Goal: Information Seeking & Learning: Learn about a topic

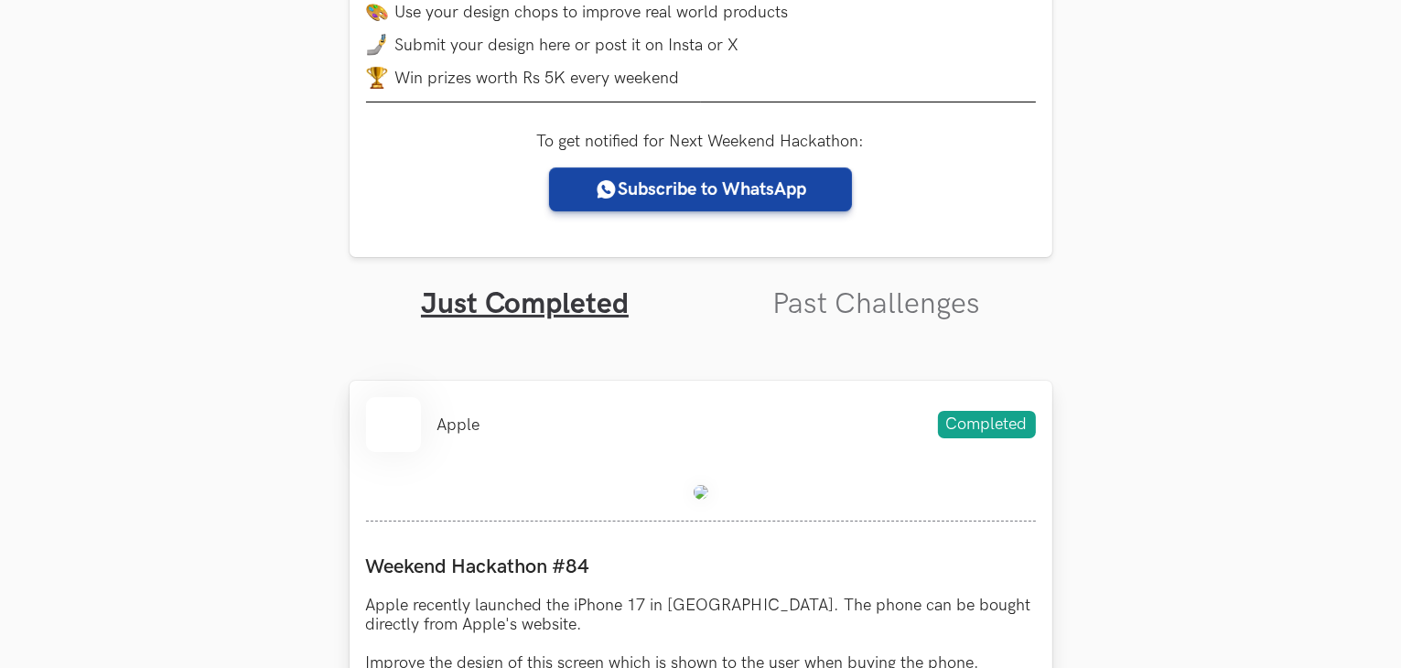
scroll to position [732, 0]
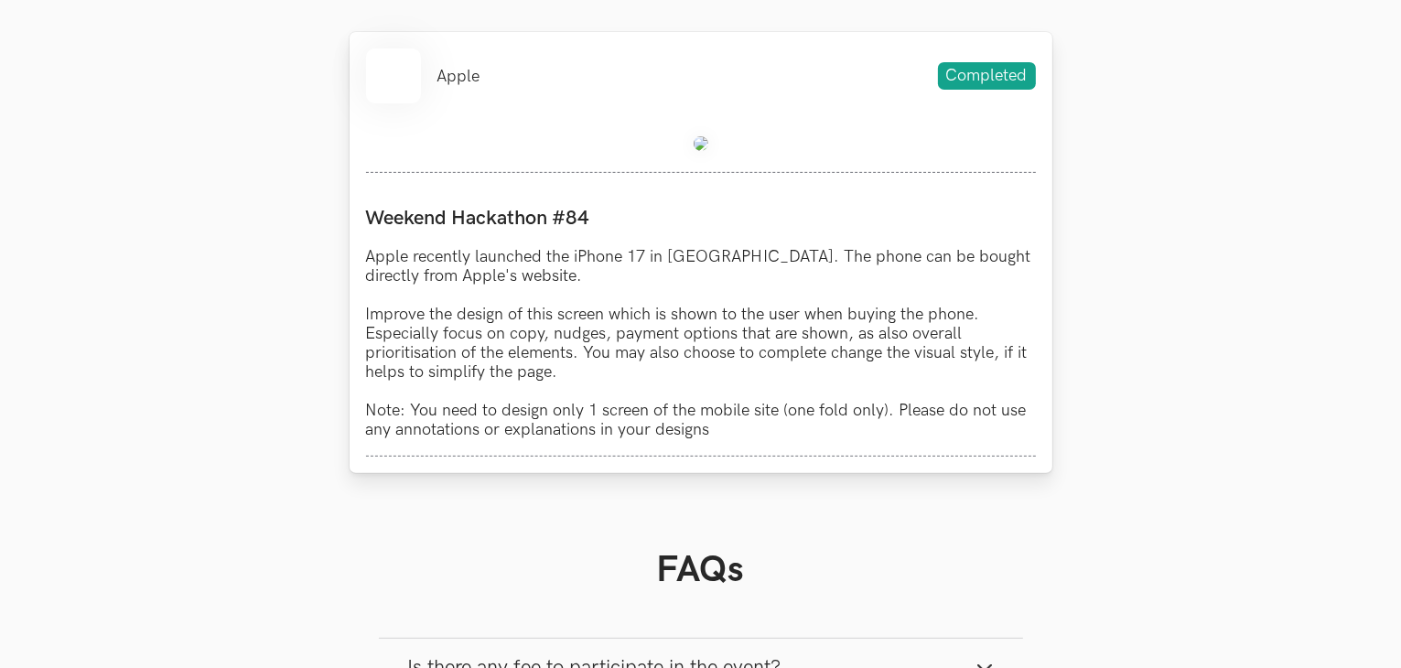
click at [697, 144] on img at bounding box center [701, 143] width 15 height 15
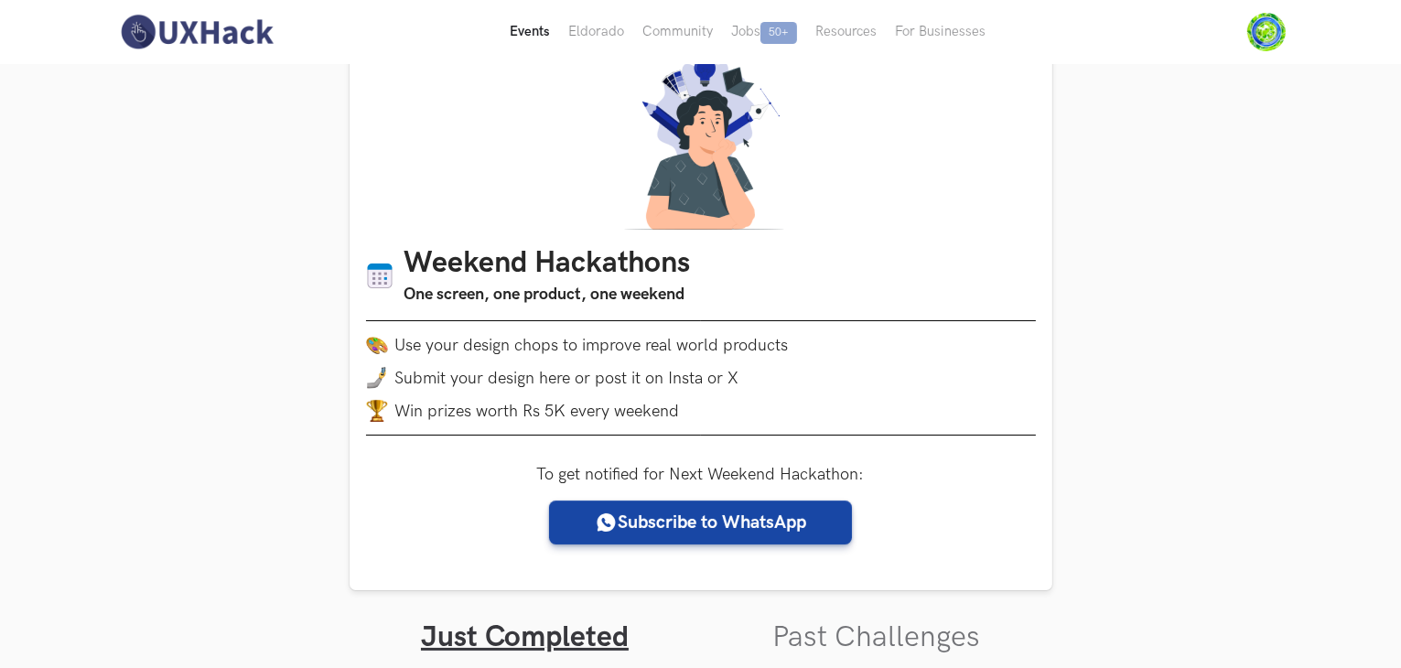
scroll to position [0, 0]
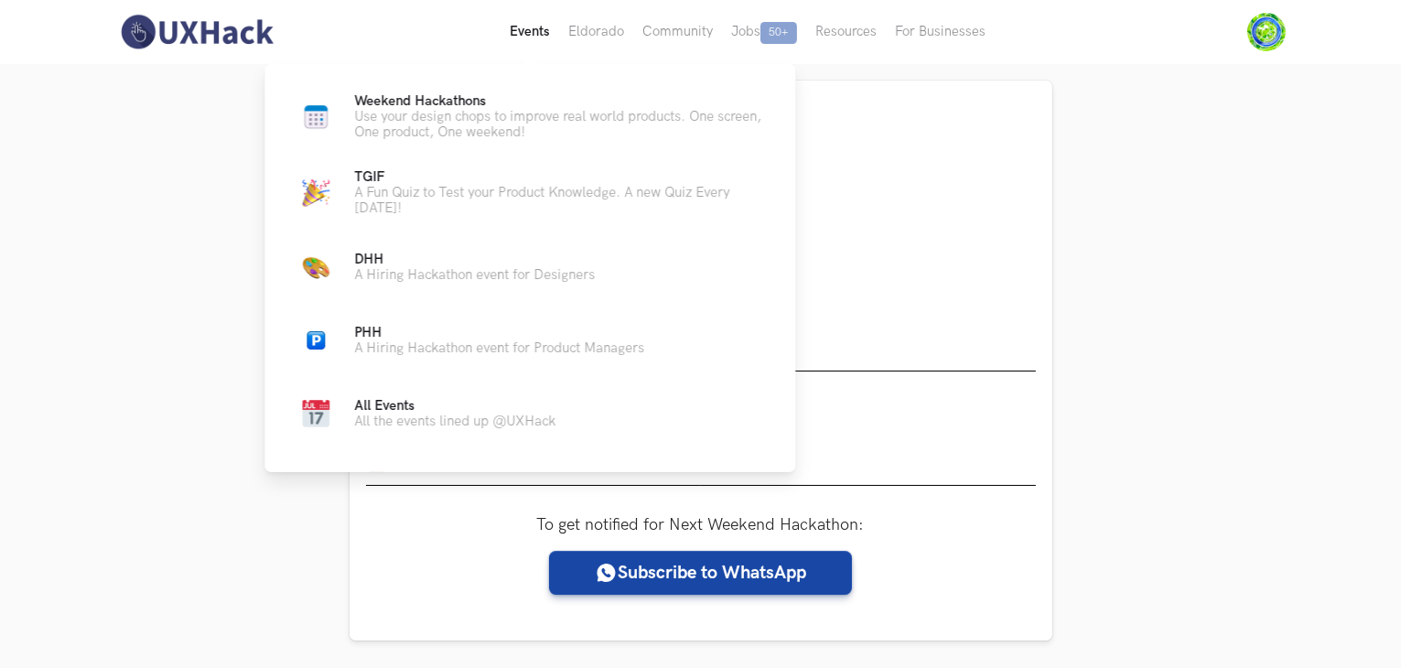
click at [524, 41] on button "Events Live" at bounding box center [530, 32] width 59 height 64
click at [455, 116] on p "Use your design chops to improve real world products. One screen, One product, …" at bounding box center [560, 124] width 412 height 31
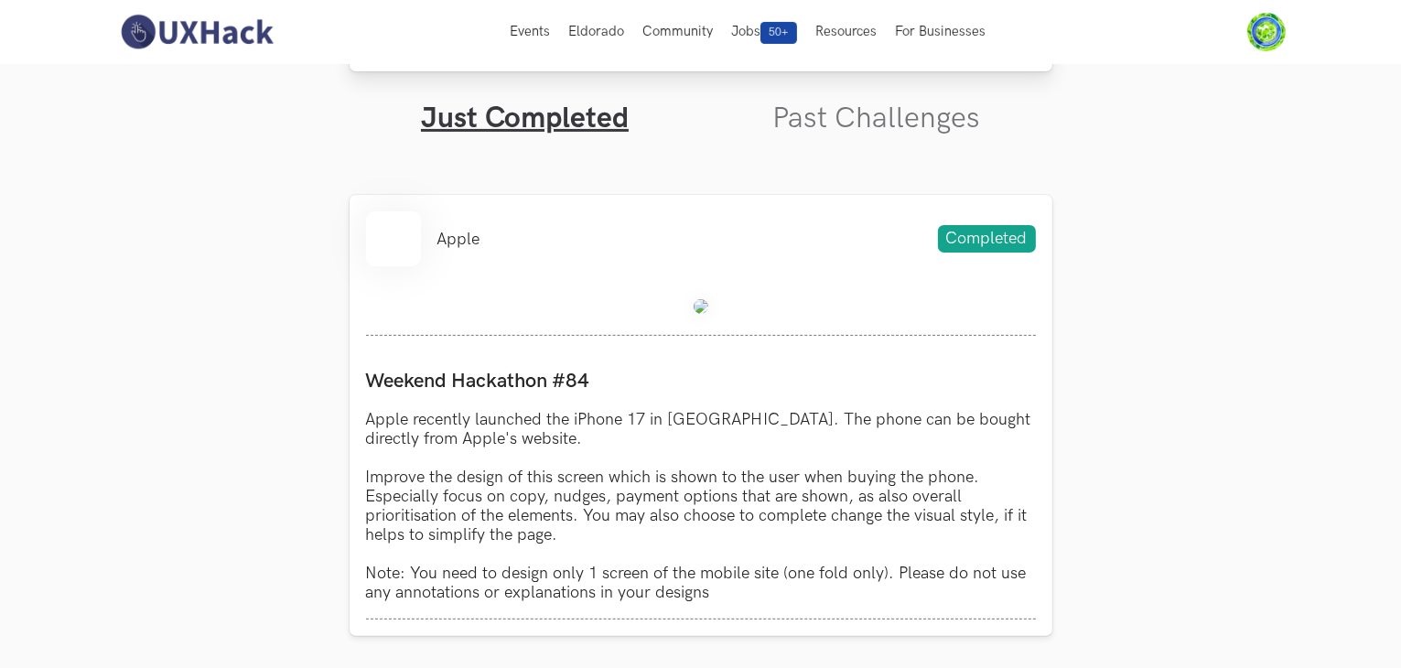
scroll to position [458, 0]
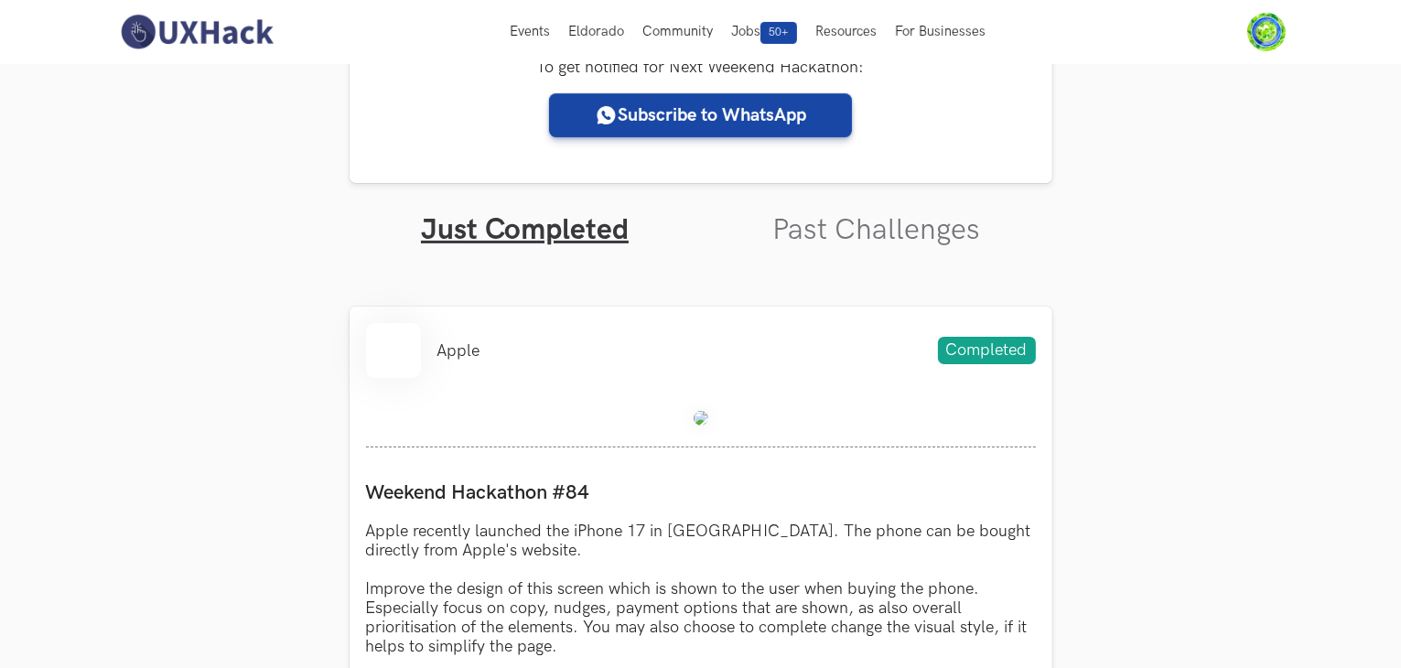
click at [174, 38] on img at bounding box center [196, 32] width 163 height 38
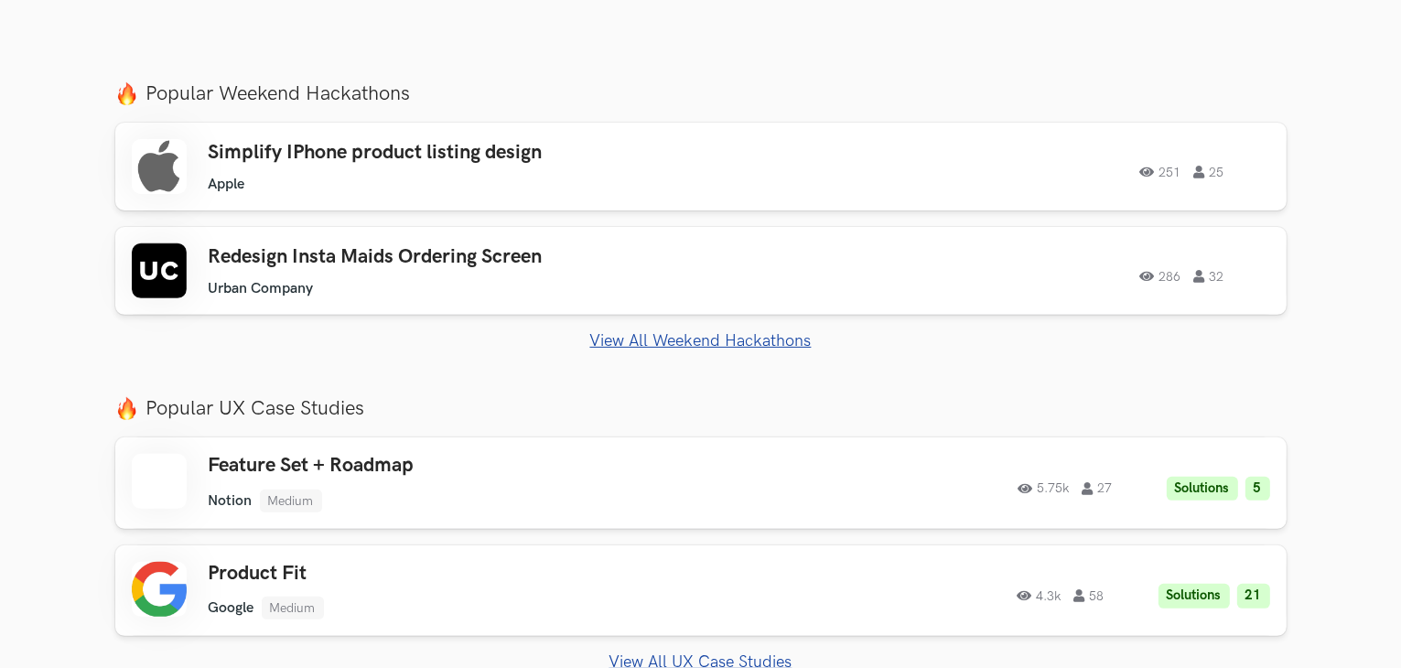
scroll to position [641, 0]
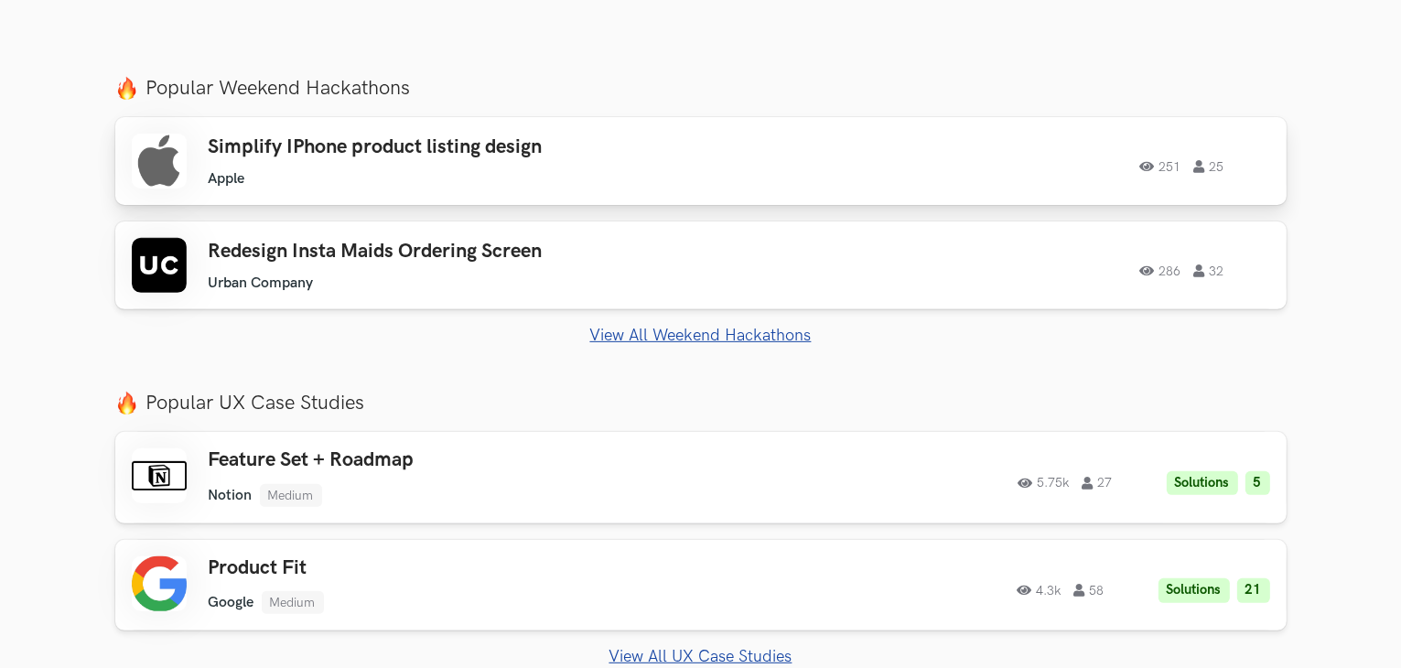
click at [298, 151] on h3 "Simplify IPhone product listing design" at bounding box center [469, 147] width 520 height 24
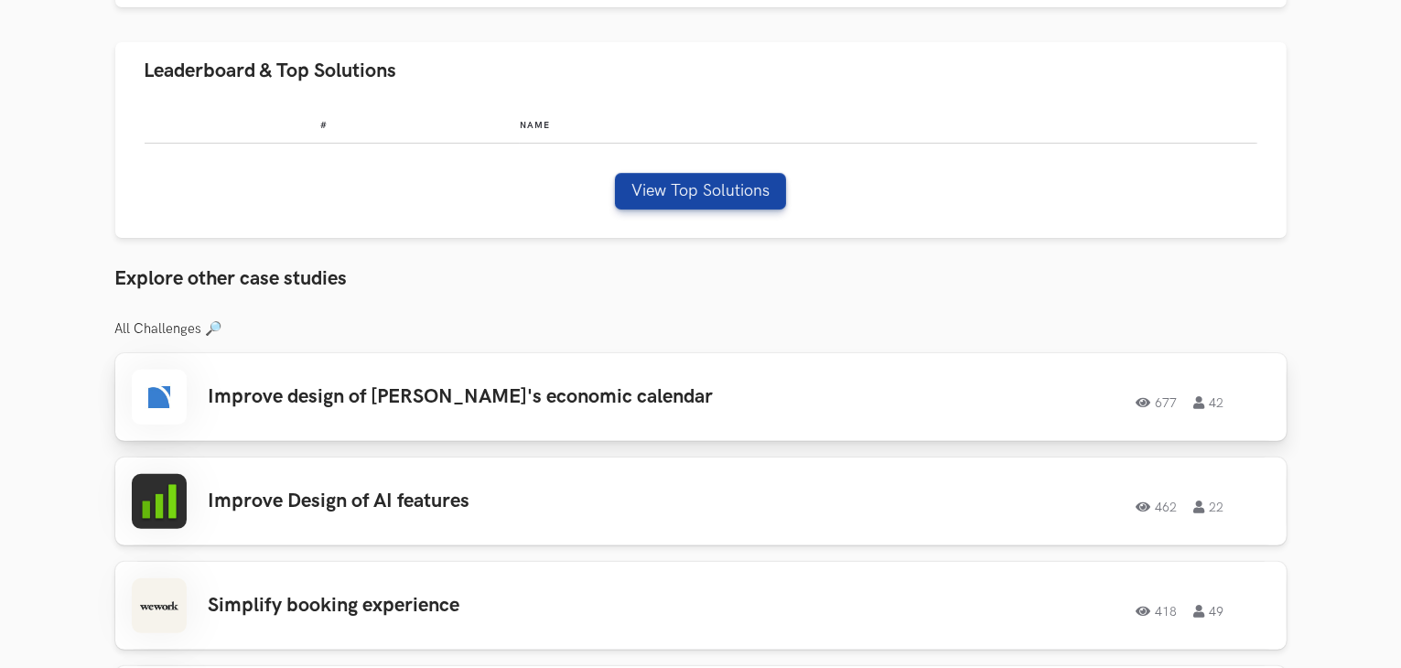
scroll to position [641, 0]
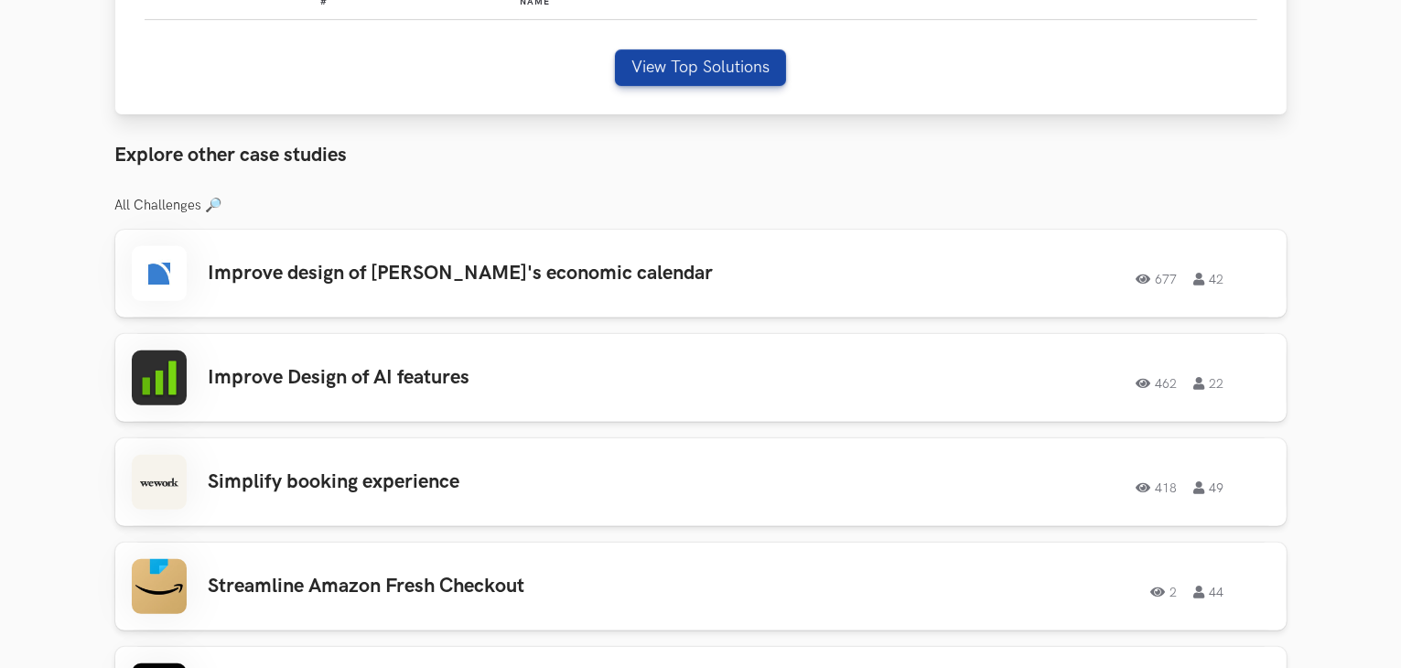
drag, startPoint x: 718, startPoint y: 73, endPoint x: 710, endPoint y: 81, distance: 11.0
click at [718, 73] on div "# Name View Top Solutions" at bounding box center [701, 45] width 1172 height 139
click at [711, 65] on button "View Top Solutions" at bounding box center [700, 67] width 171 height 37
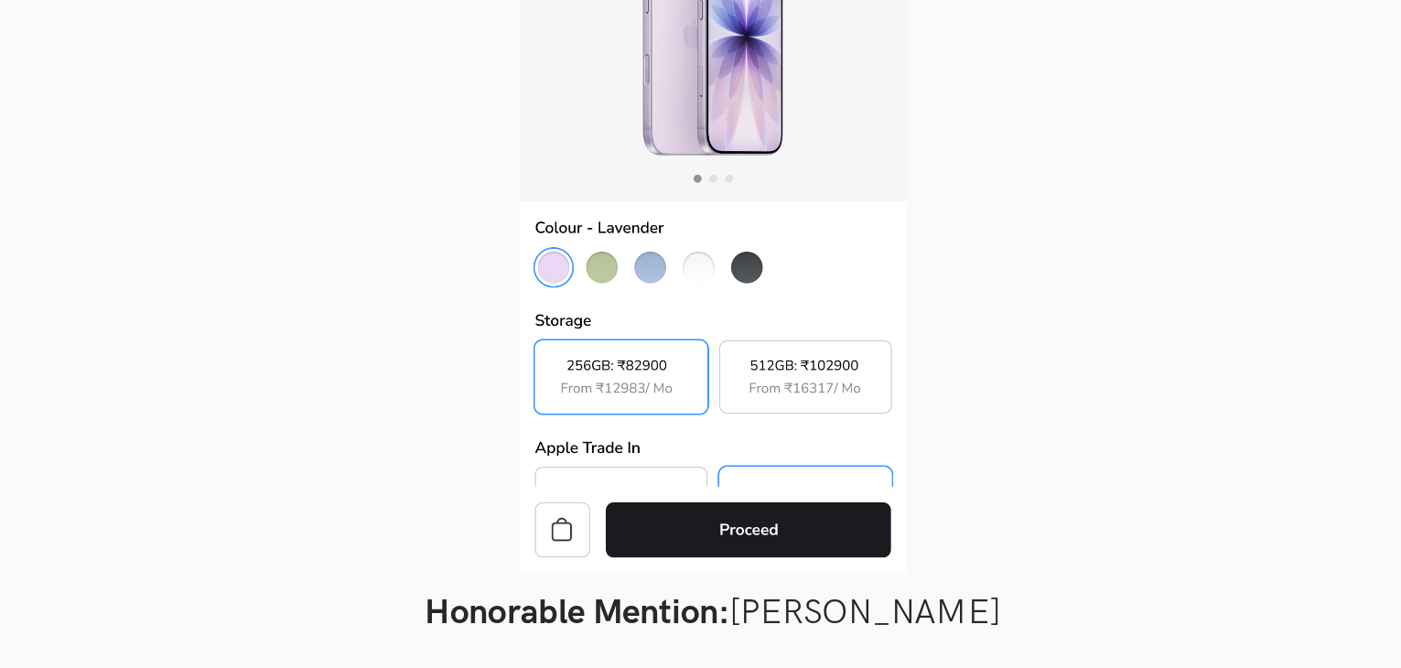
scroll to position [630, 0]
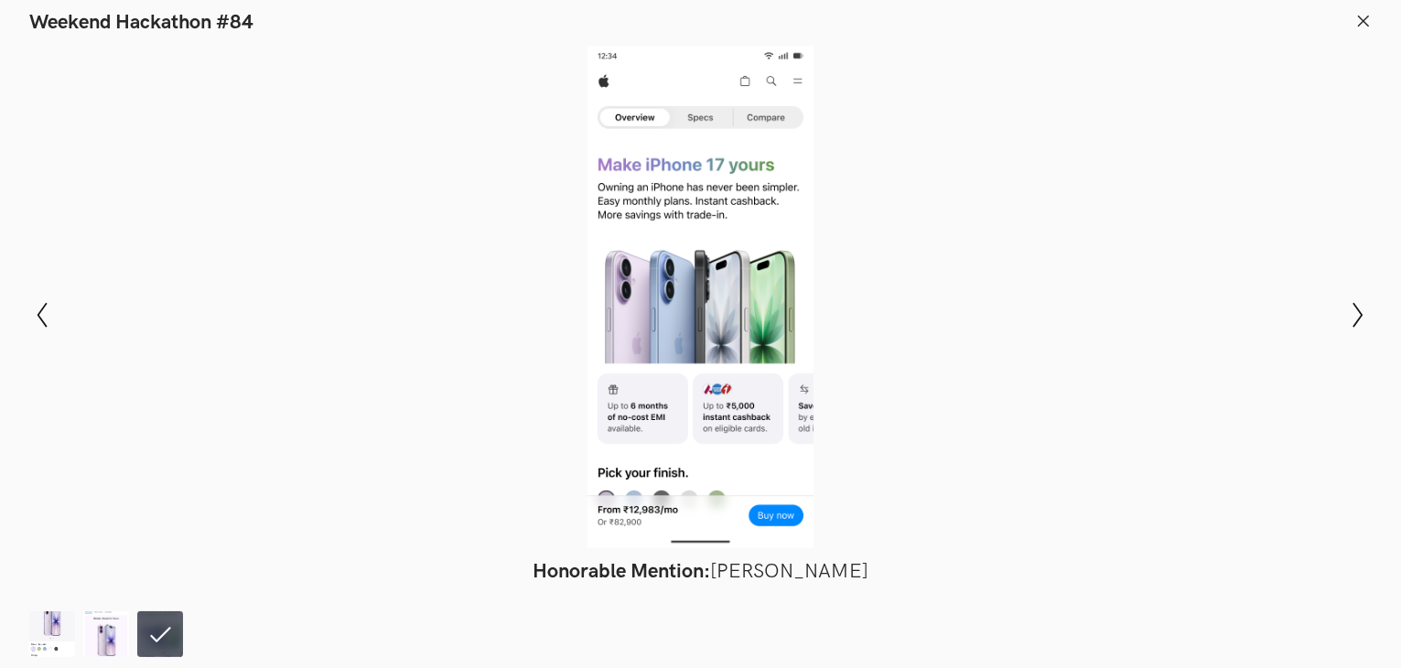
click at [1359, 20] on icon at bounding box center [1363, 21] width 16 height 16
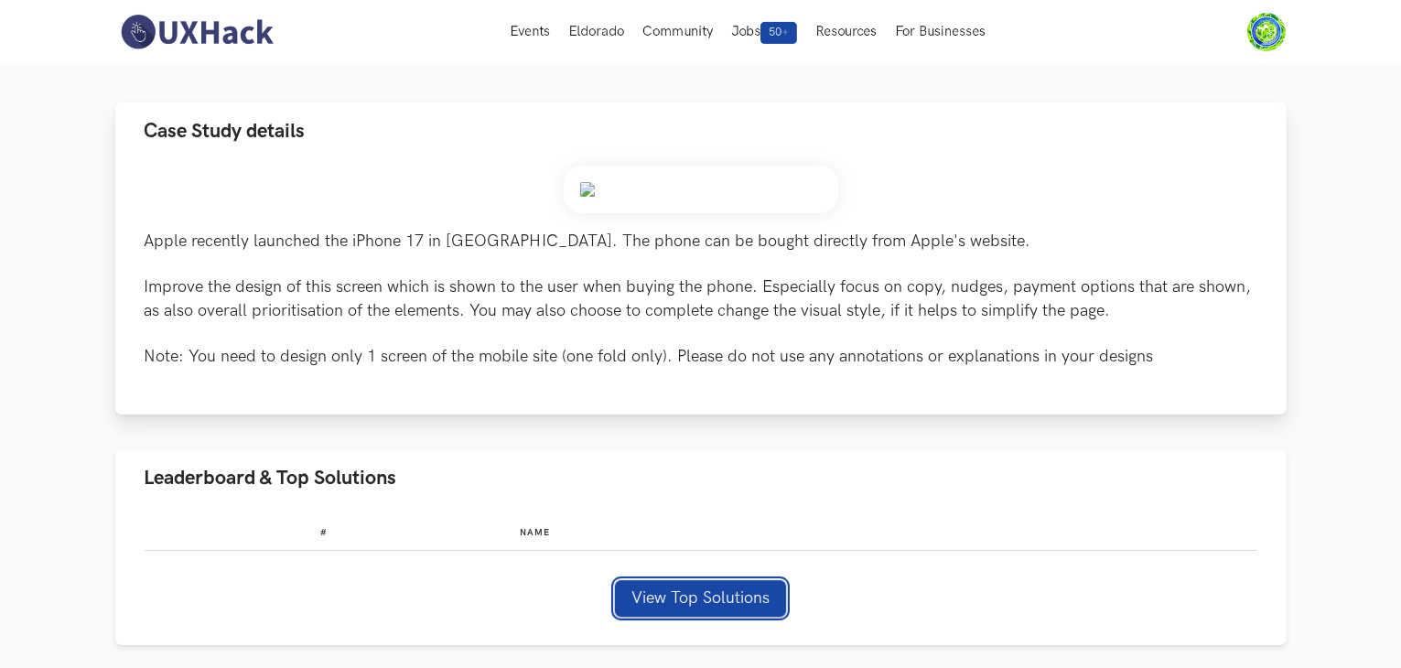
scroll to position [0, 0]
